Goal: Information Seeking & Learning: Learn about a topic

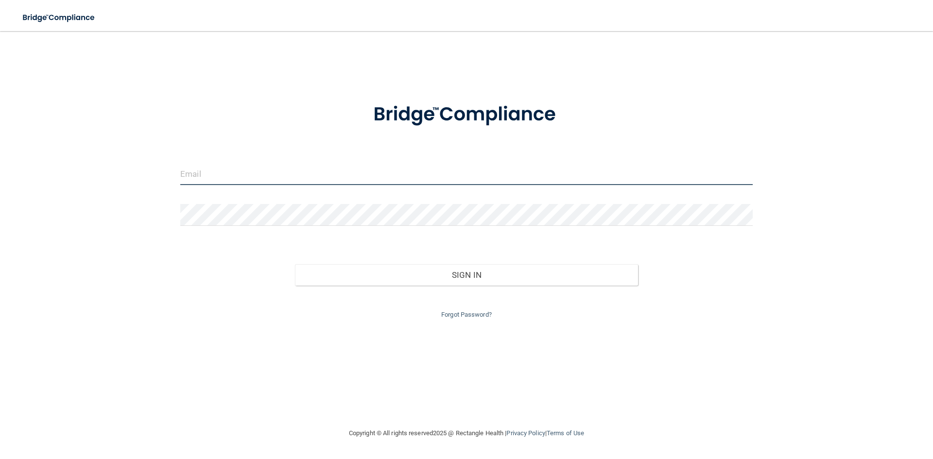
click at [191, 175] on input "email" at bounding box center [466, 174] width 572 height 22
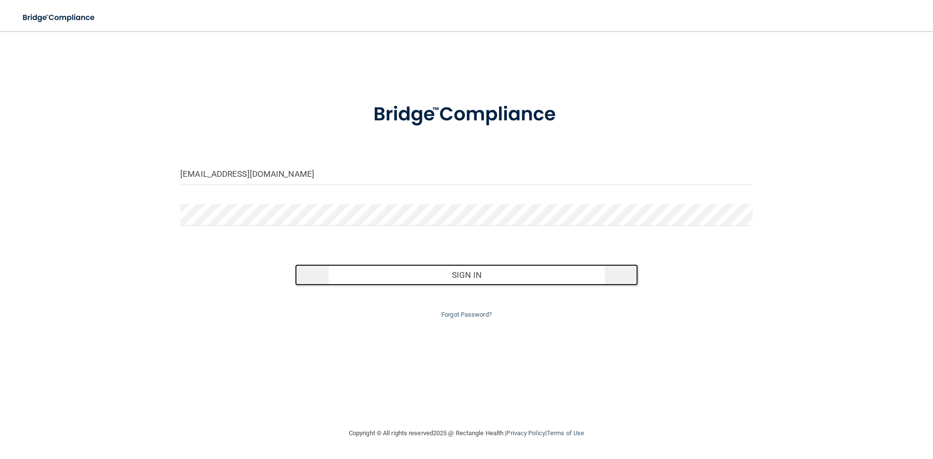
click at [450, 280] on button "Sign In" at bounding box center [467, 274] width 344 height 21
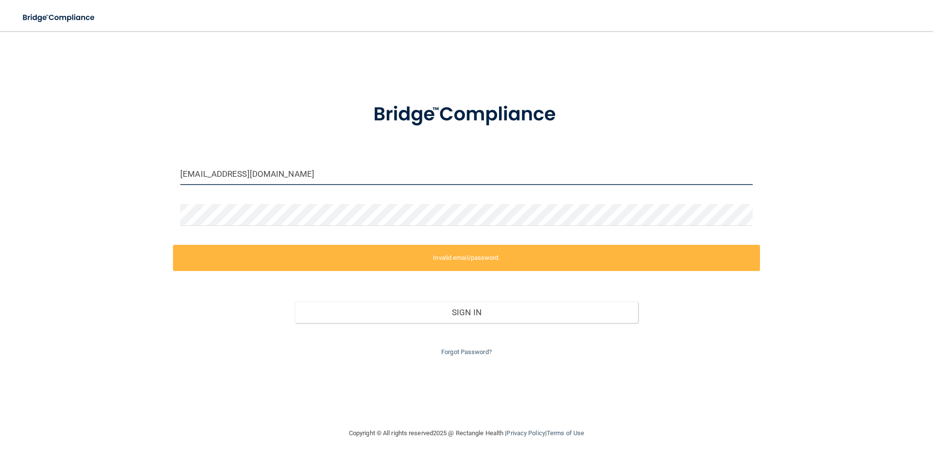
click at [204, 175] on input "tjhime1970@gmail.com" at bounding box center [466, 174] width 572 height 22
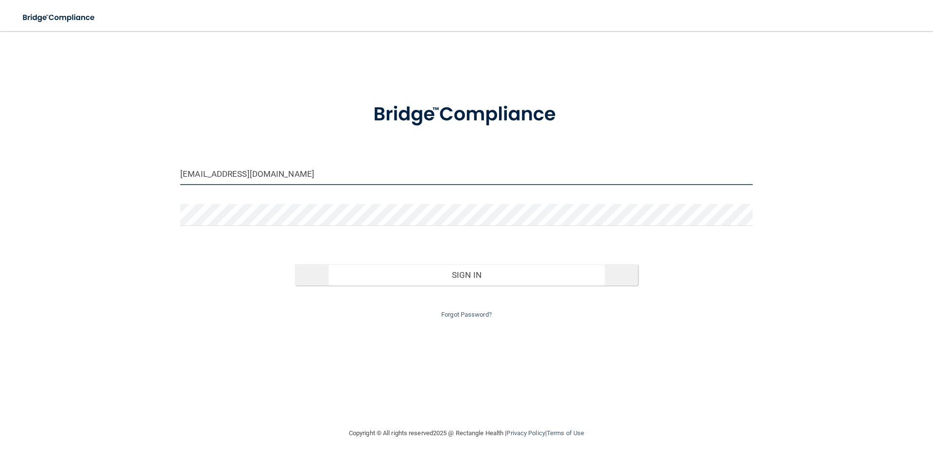
type input "[EMAIL_ADDRESS][DOMAIN_NAME]"
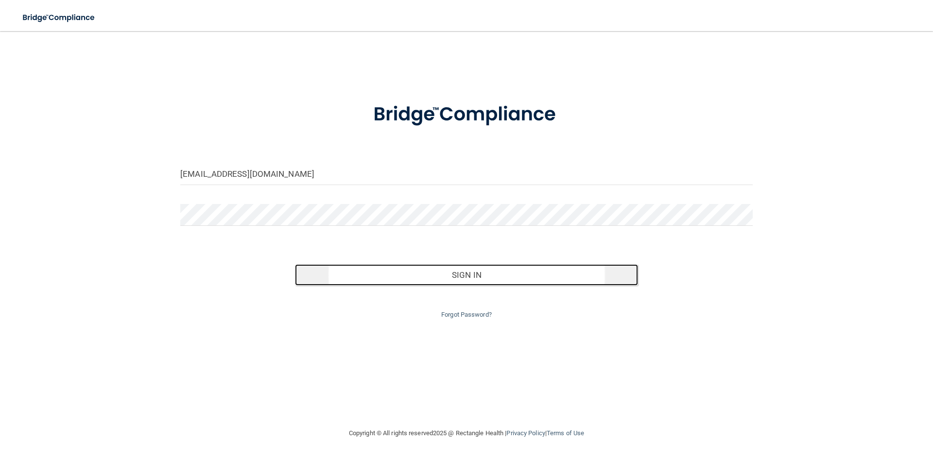
click at [470, 275] on button "Sign In" at bounding box center [467, 274] width 344 height 21
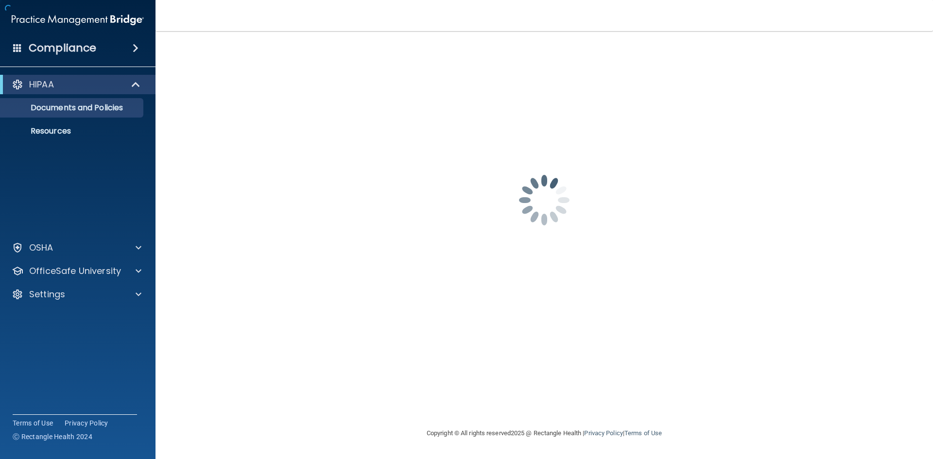
click at [470, 272] on div "tjhimes1970@gmail.com Password is required Invalid email/password. You don't ha…" at bounding box center [544, 229] width 739 height 377
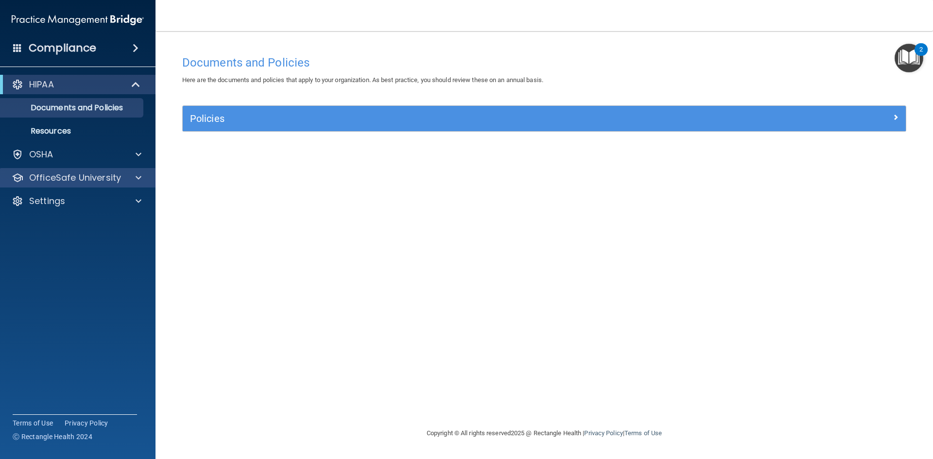
click at [41, 186] on div "OfficeSafe University" at bounding box center [78, 177] width 156 height 19
click at [46, 180] on p "OfficeSafe University" at bounding box center [75, 178] width 92 height 12
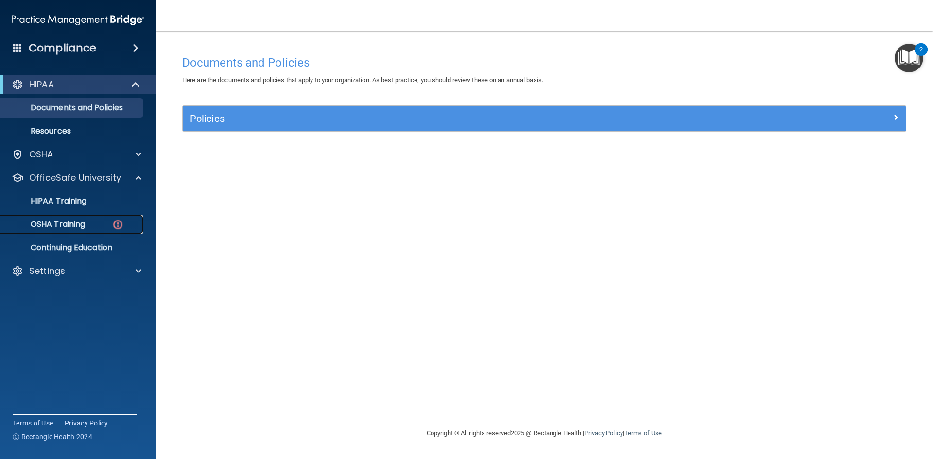
click at [60, 226] on p "OSHA Training" at bounding box center [45, 225] width 79 height 10
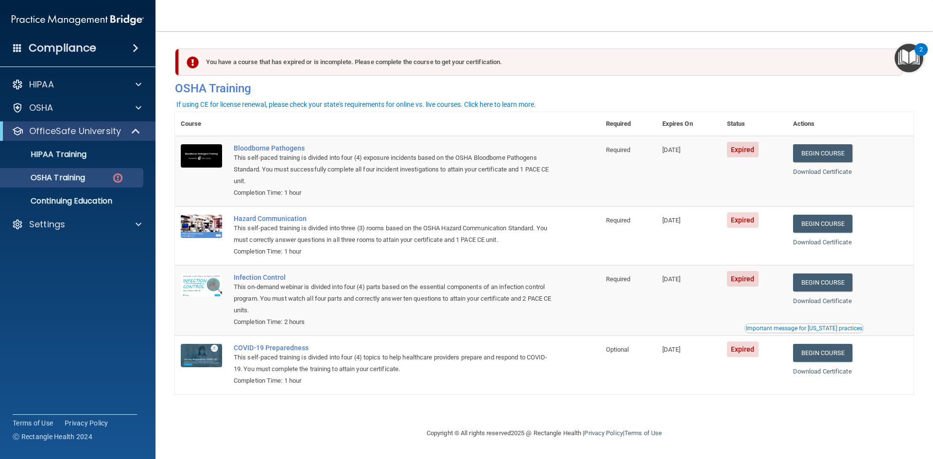
click at [912, 51] on img "Open Resource Center, 2 new notifications" at bounding box center [909, 58] width 29 height 29
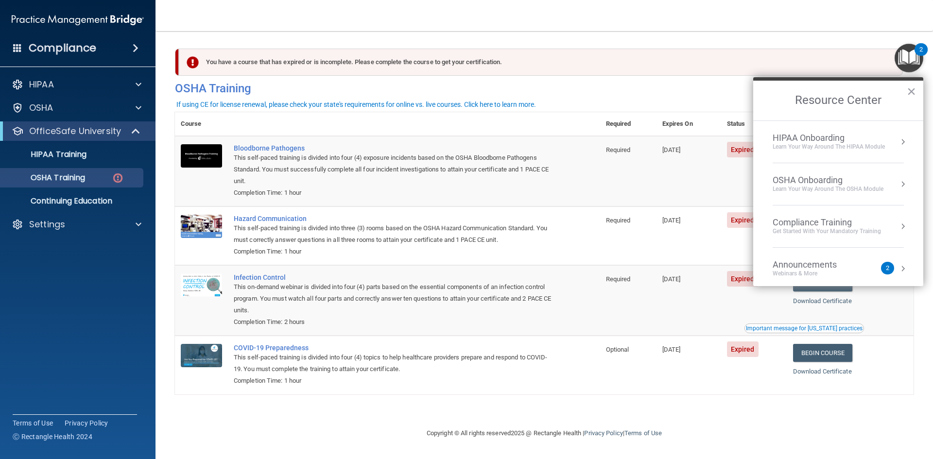
click at [910, 52] on img "Open Resource Center, 2 new notifications" at bounding box center [909, 58] width 29 height 29
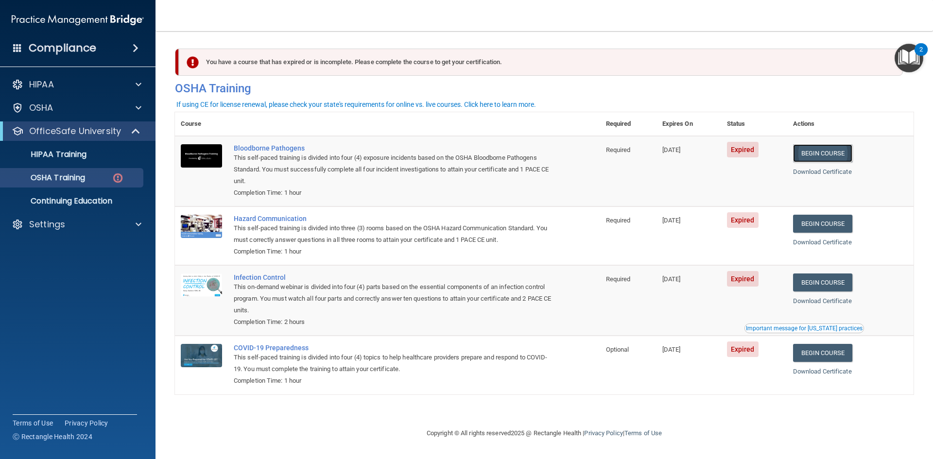
click at [833, 151] on link "Begin Course" at bounding box center [822, 153] width 59 height 18
